Goal: Navigation & Orientation: Find specific page/section

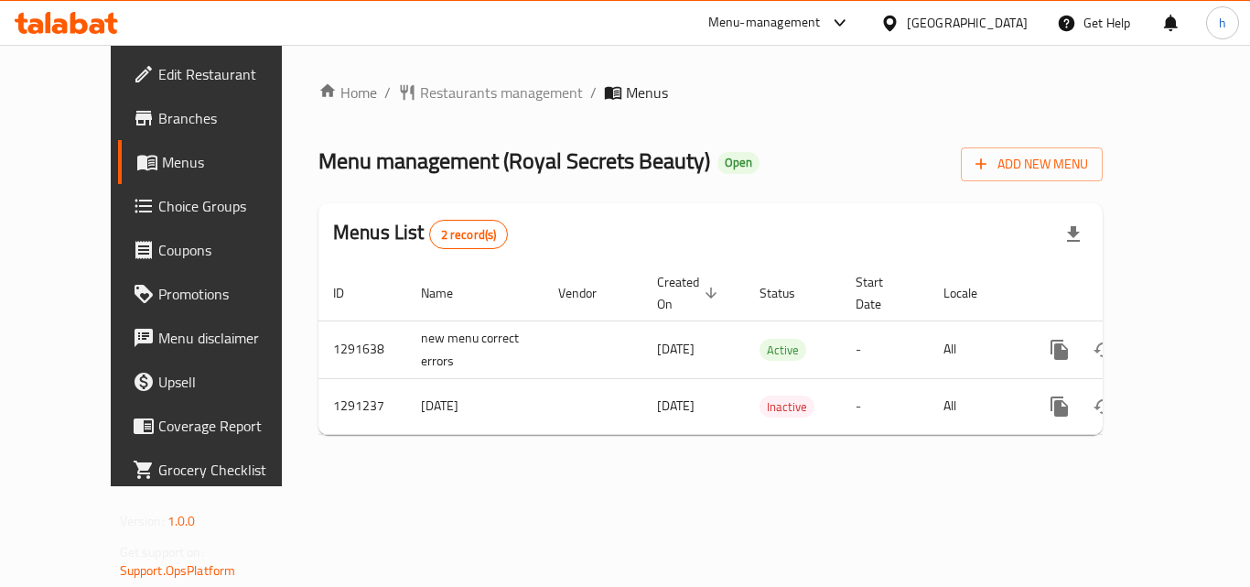
click at [899, 30] on icon at bounding box center [889, 23] width 19 height 19
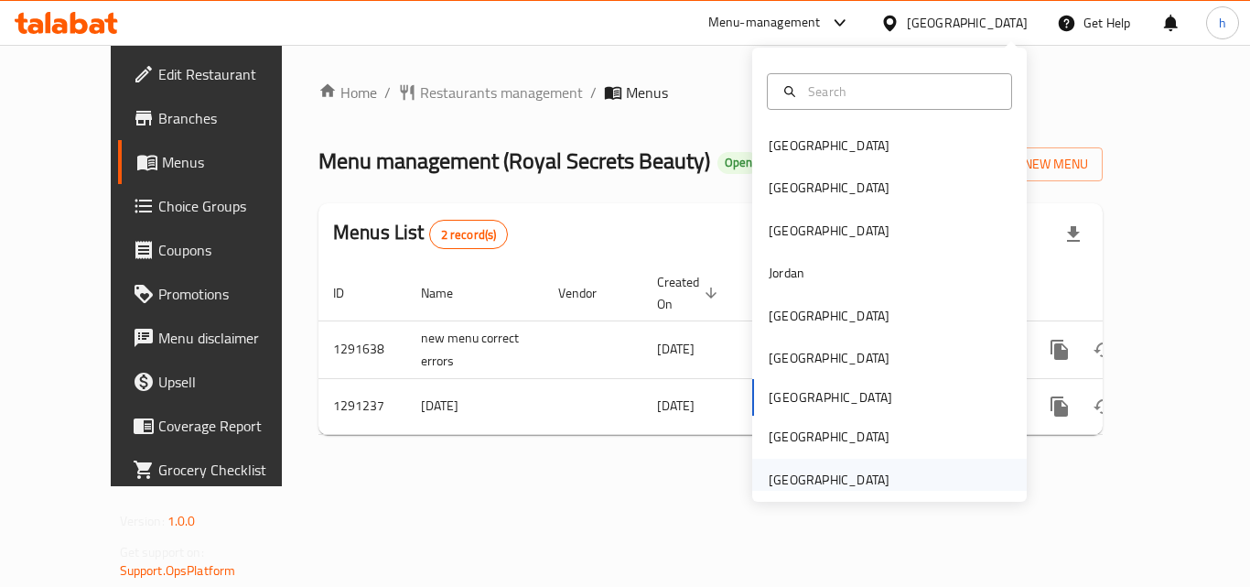
click at [788, 476] on div "[GEOGRAPHIC_DATA]" at bounding box center [829, 479] width 121 height 20
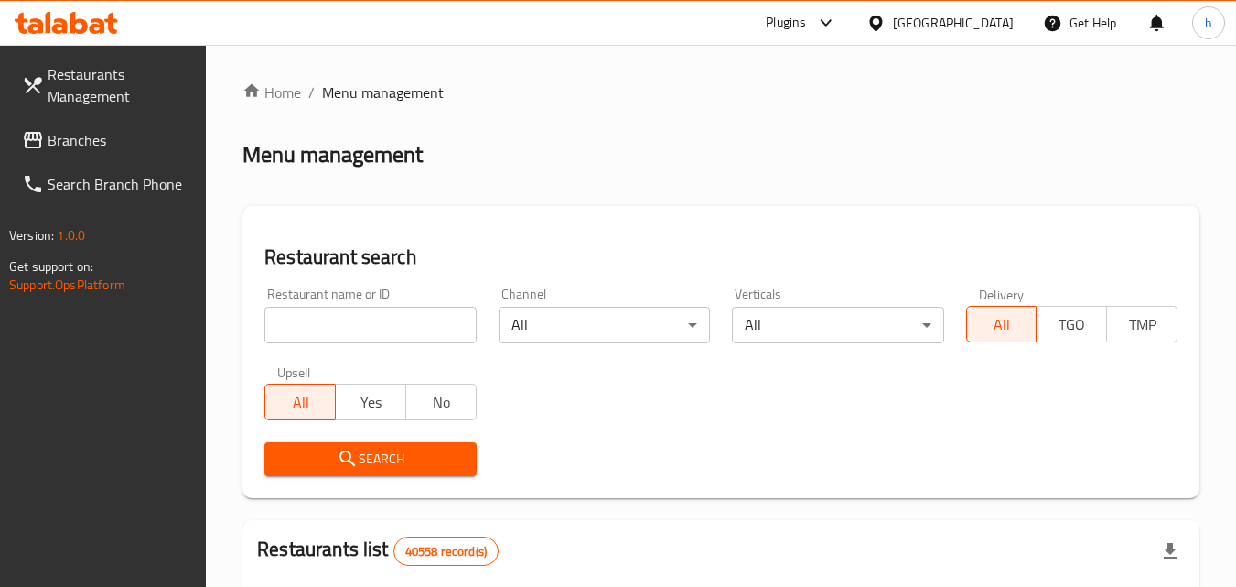
click at [99, 142] on span "Branches" at bounding box center [120, 140] width 145 height 22
